Goal: Find contact information: Find contact information

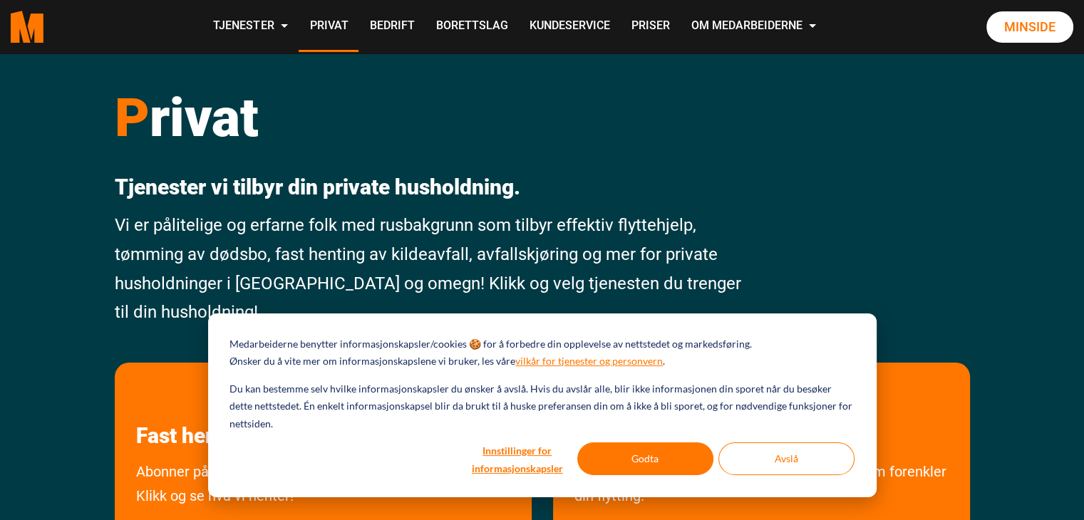
scroll to position [71, 0]
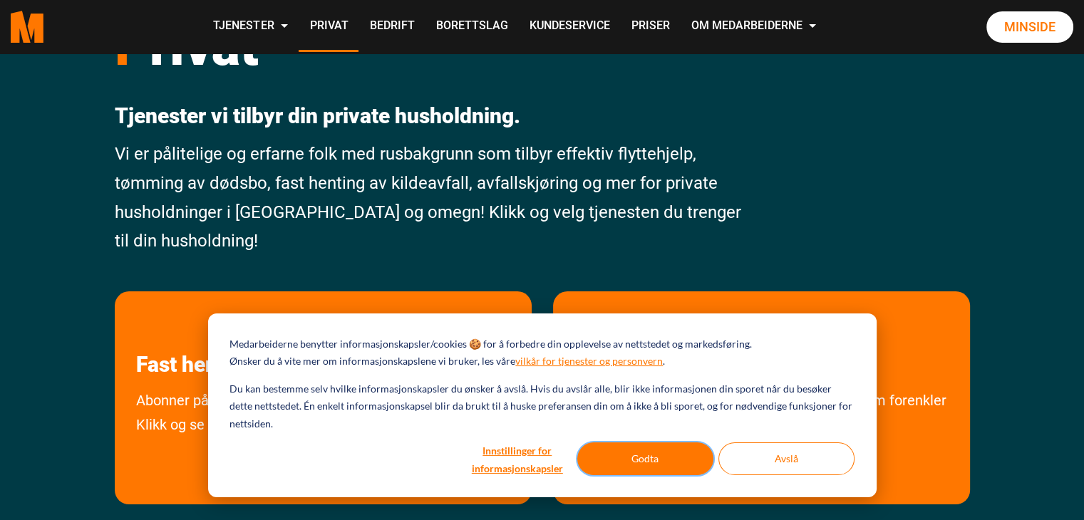
click at [664, 455] on button "Godta" at bounding box center [645, 459] width 136 height 33
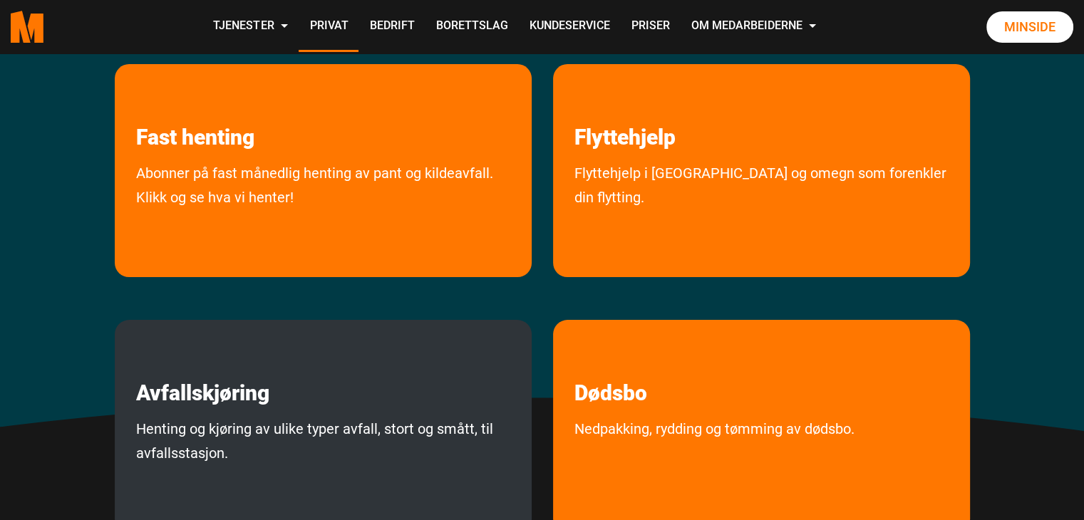
scroll to position [285, 0]
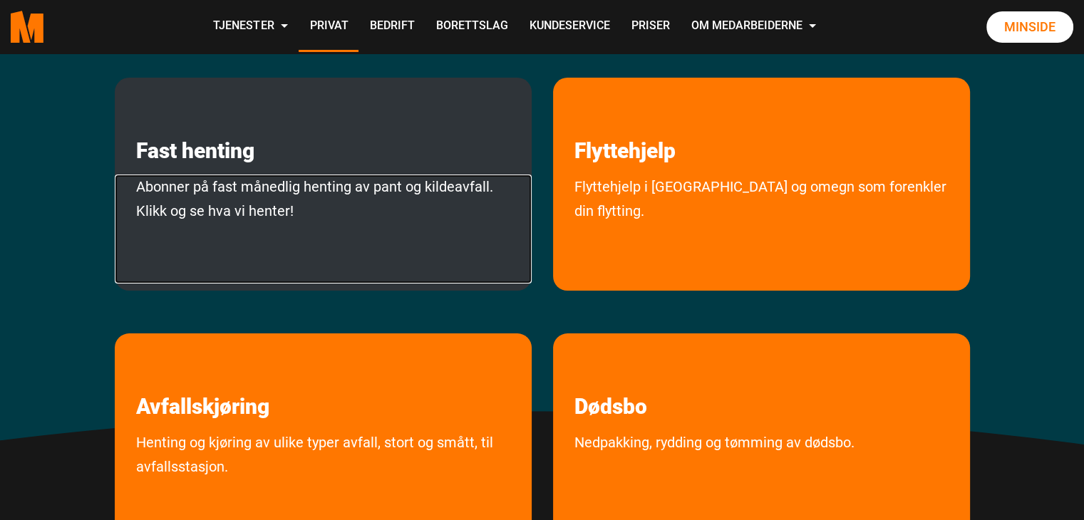
click at [339, 187] on link "Abonner på fast månedlig henting av pant og kildeavfall. Klikk og se hva vi hen…" at bounding box center [323, 229] width 417 height 109
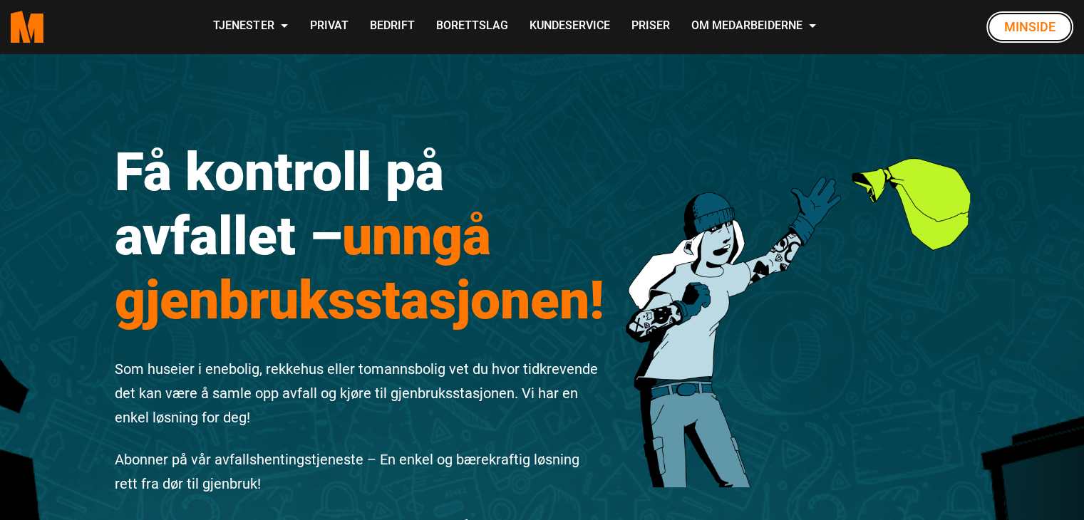
click at [1019, 21] on link "Minside" at bounding box center [1030, 26] width 87 height 31
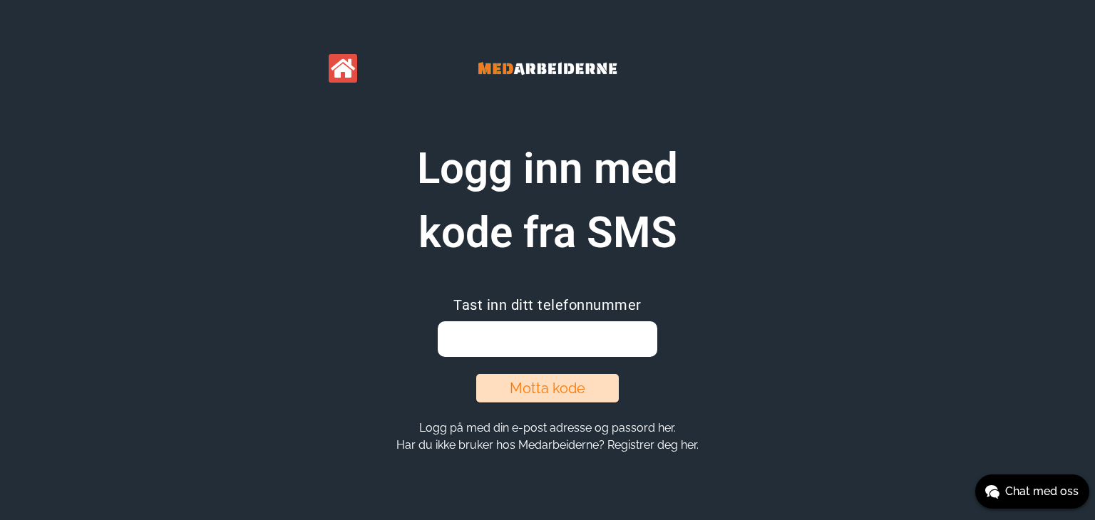
click at [474, 353] on input "email" at bounding box center [547, 339] width 219 height 36
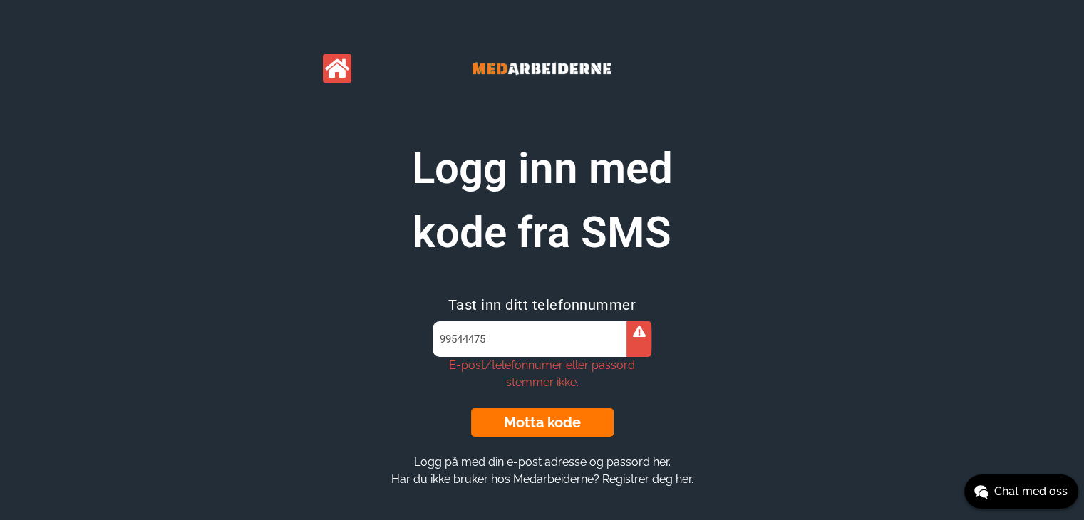
click at [494, 339] on input "99544475" at bounding box center [542, 339] width 219 height 36
drag, startPoint x: 495, startPoint y: 344, endPoint x: 400, endPoint y: 338, distance: 95.7
click at [400, 338] on section "Logg inn med kode fra SMS Tast inn ditt telefonnummer 99544475 E-post/telefonnu…" at bounding box center [542, 312] width 547 height 351
type input "kjetil.christensen@gmail.com"
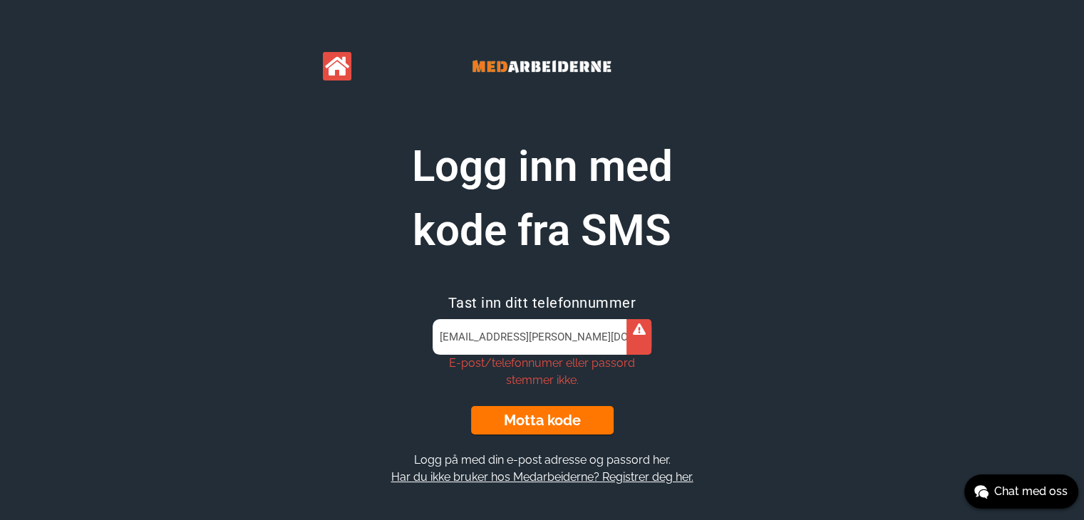
click at [522, 479] on button "Har du ikke bruker hos Medarbeiderne? Registrer deg her." at bounding box center [542, 477] width 311 height 15
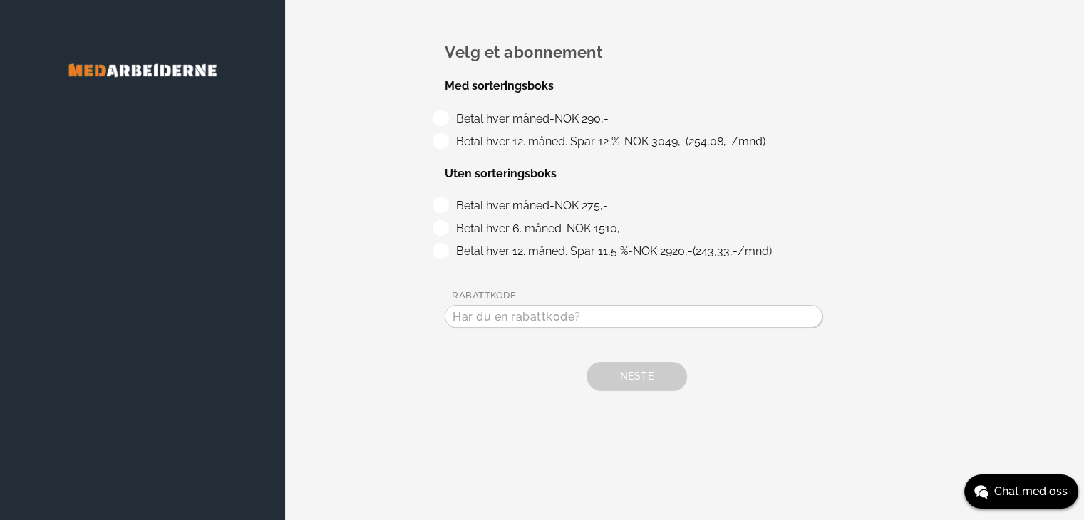
scroll to position [2, 0]
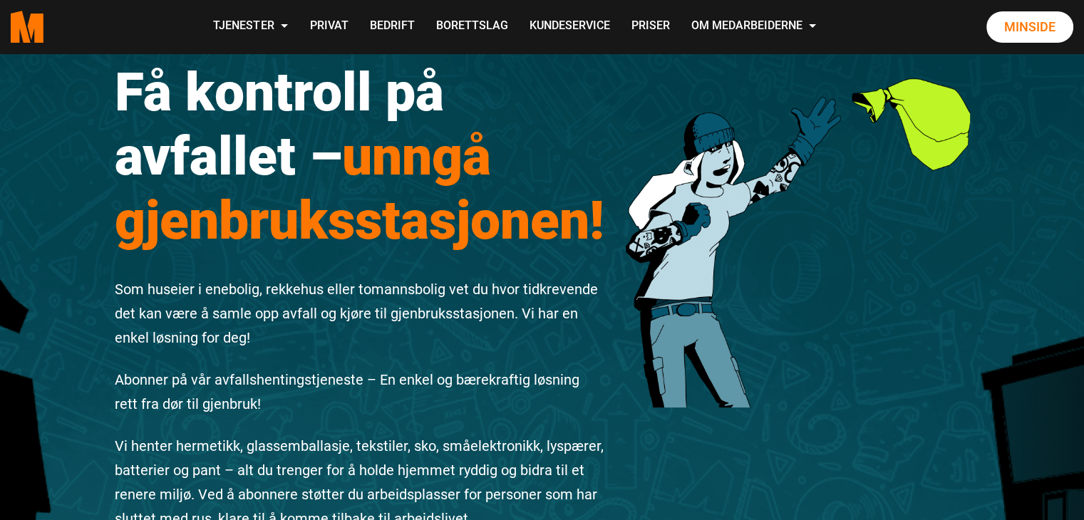
scroll to position [71, 0]
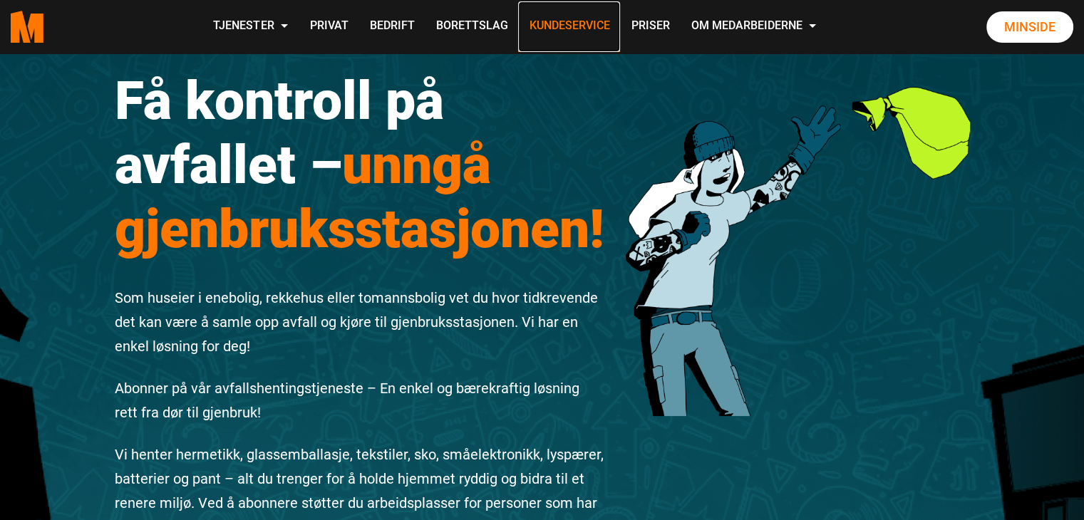
click at [580, 29] on link "Kundeservice" at bounding box center [569, 26] width 102 height 51
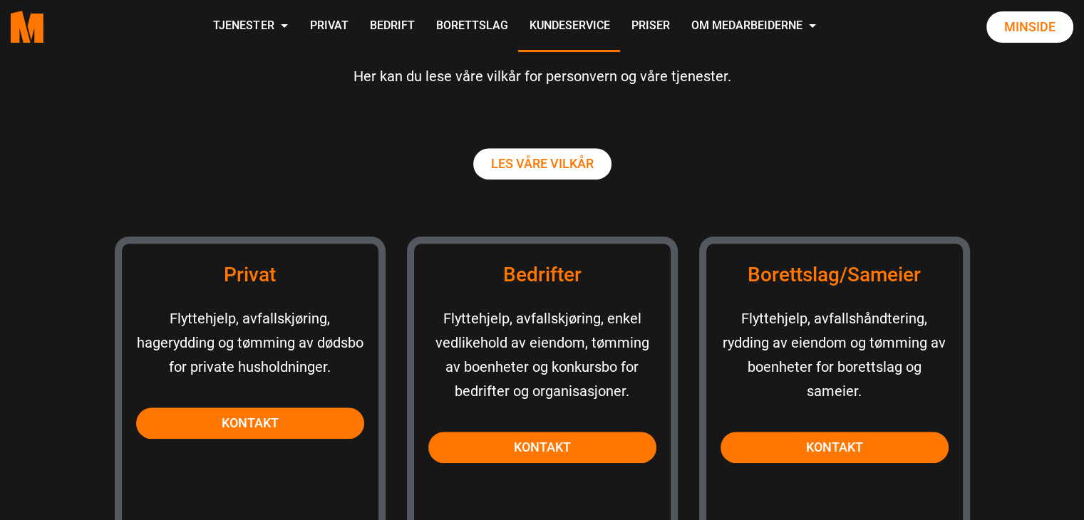
scroll to position [1212, 0]
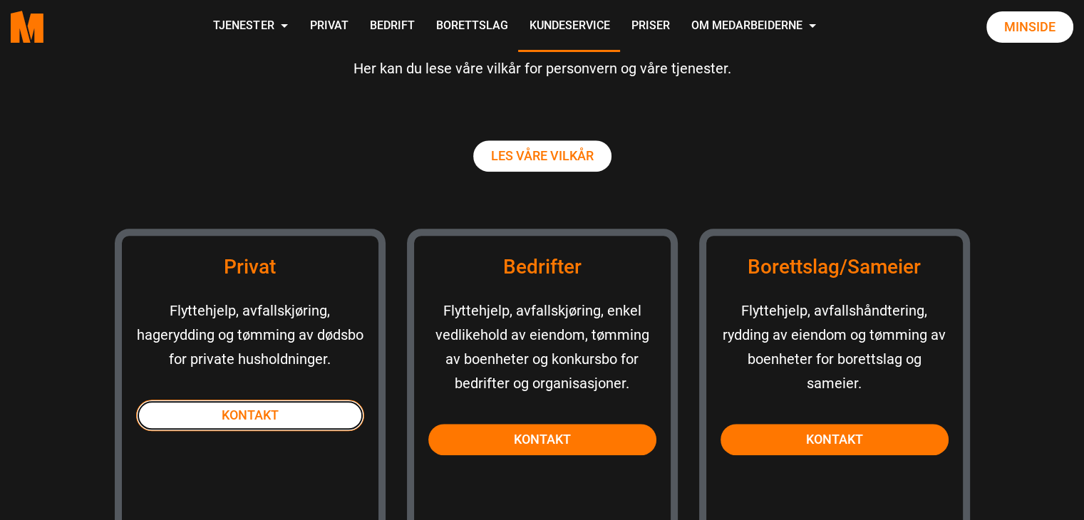
click at [250, 408] on link "Kontakt" at bounding box center [250, 415] width 228 height 31
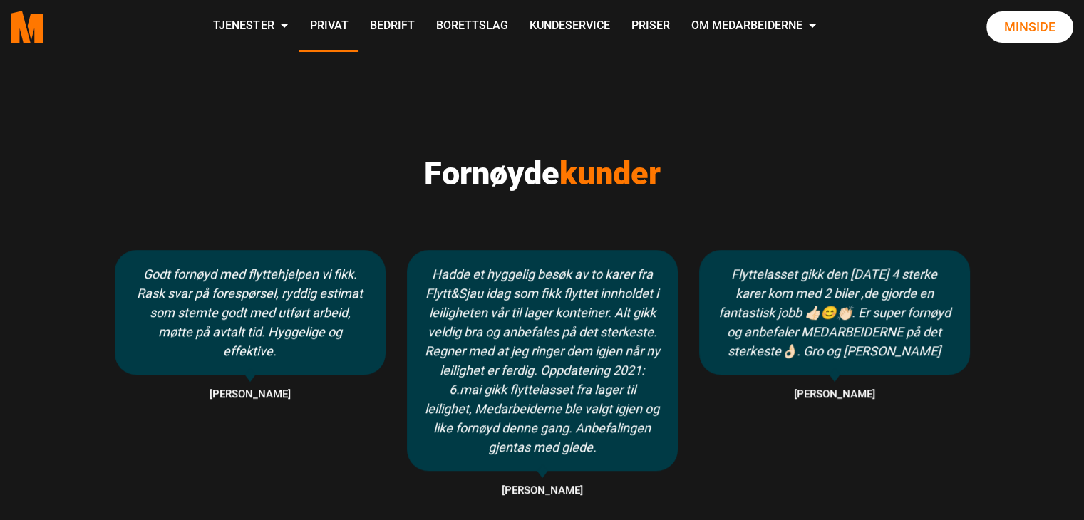
scroll to position [607, 0]
